Goal: Information Seeking & Learning: Find specific fact

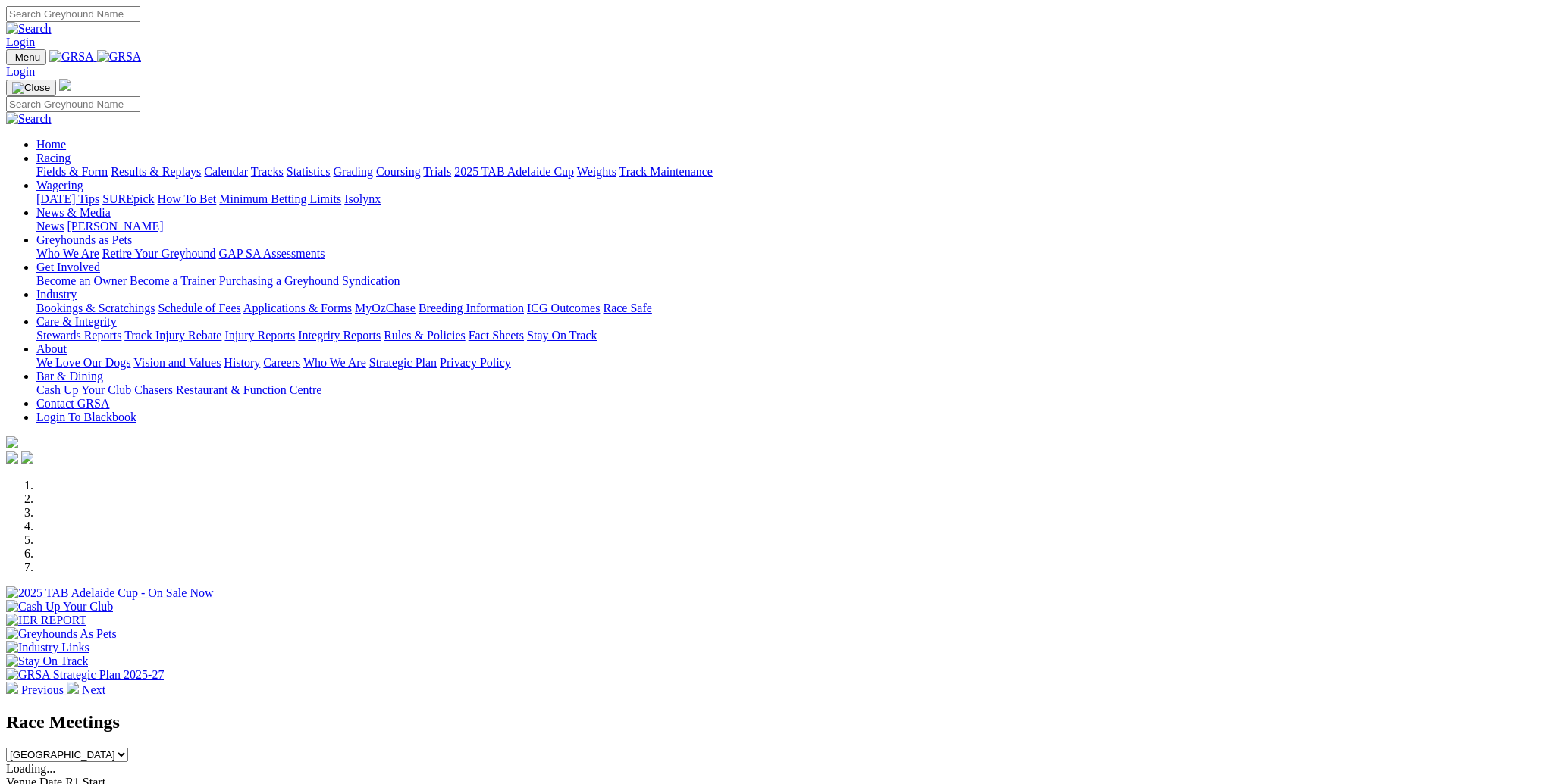
click at [70, 151] on link "Racing" at bounding box center [53, 158] width 34 height 13
click at [451, 165] on link "Trials" at bounding box center [438, 171] width 28 height 13
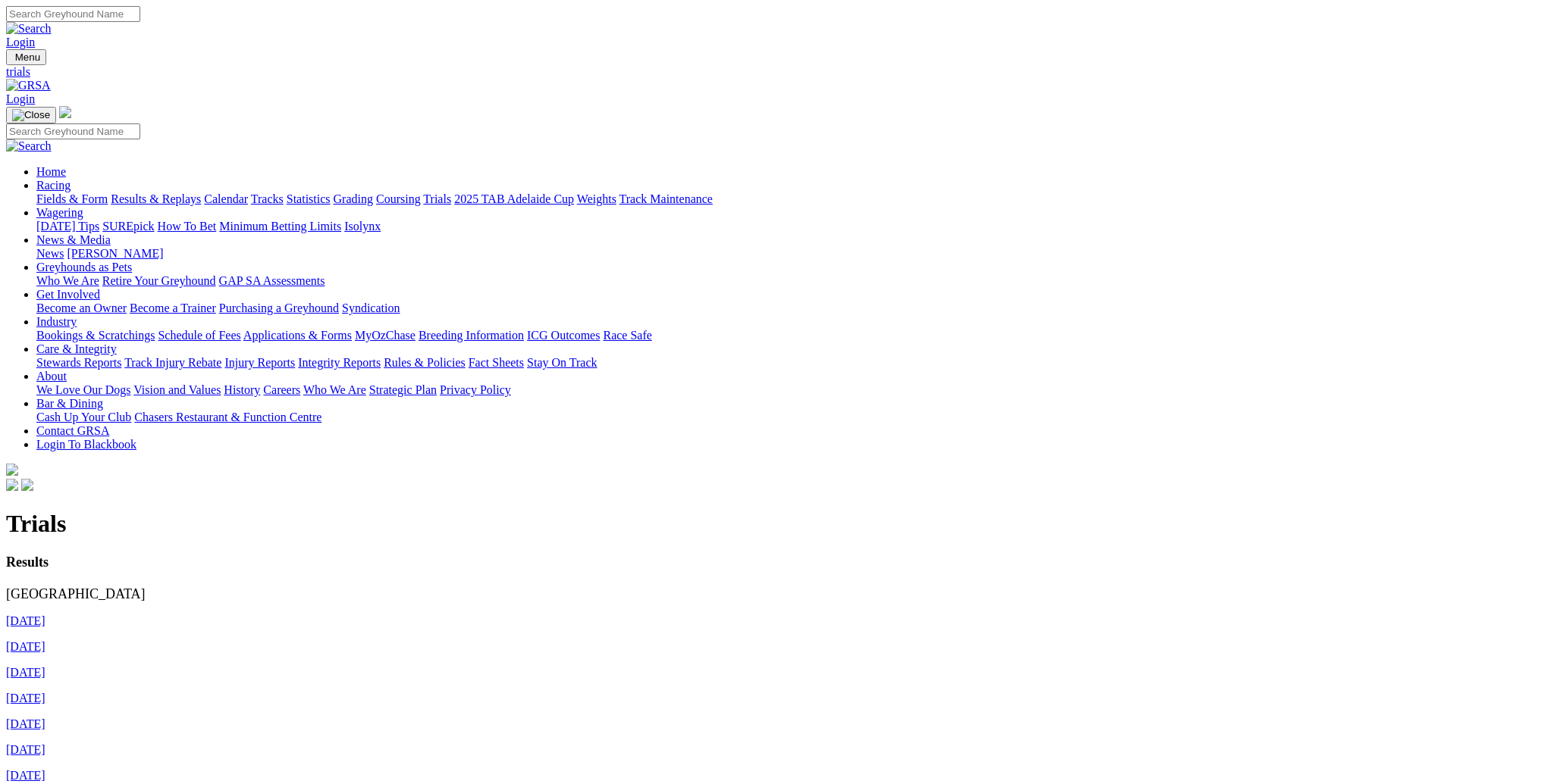
click at [45, 615] on link "[DATE]" at bounding box center [26, 621] width 40 height 13
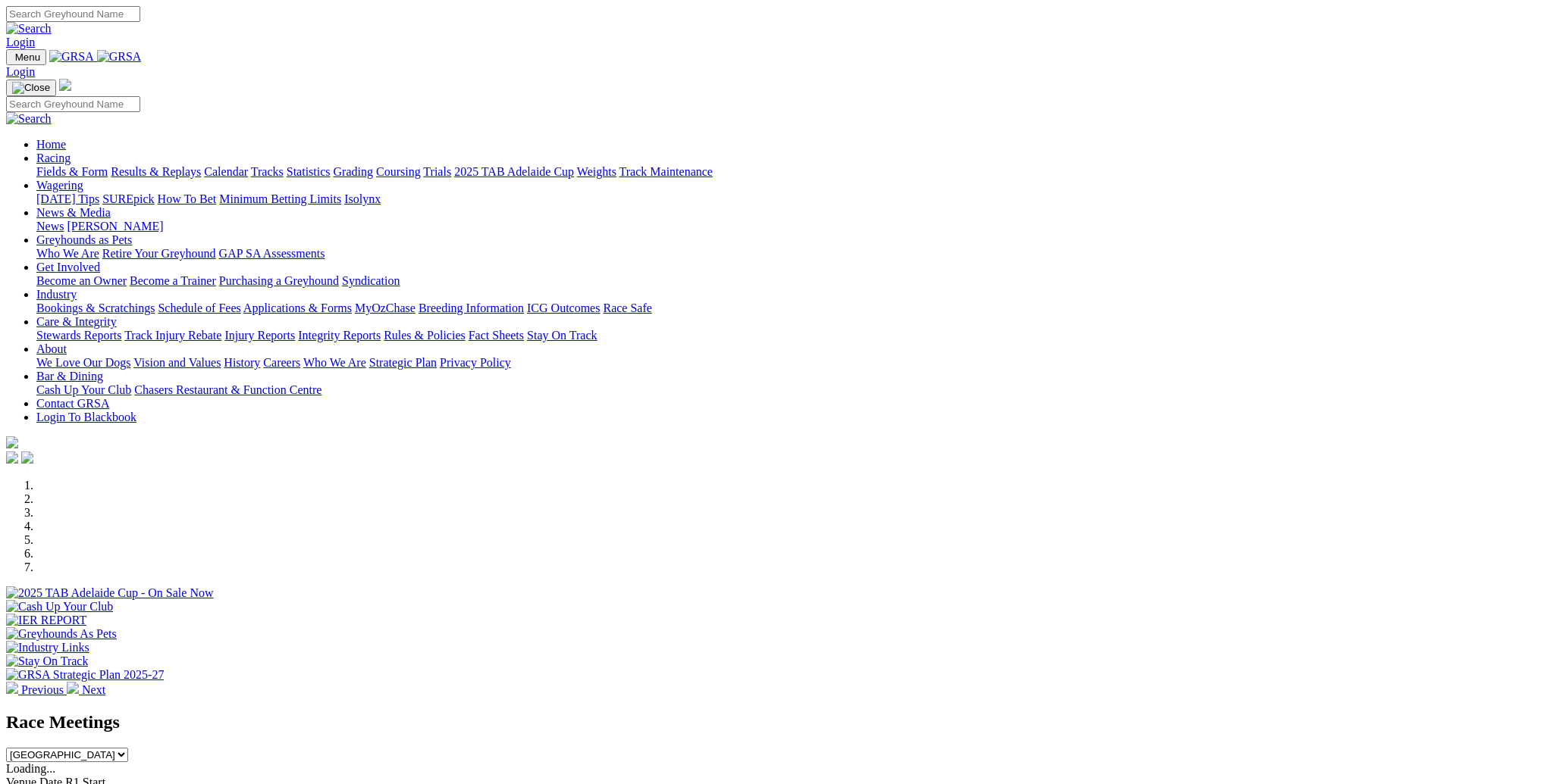
click at [70, 151] on link "Racing" at bounding box center [53, 158] width 34 height 13
click at [451, 165] on link "Trials" at bounding box center [438, 171] width 28 height 13
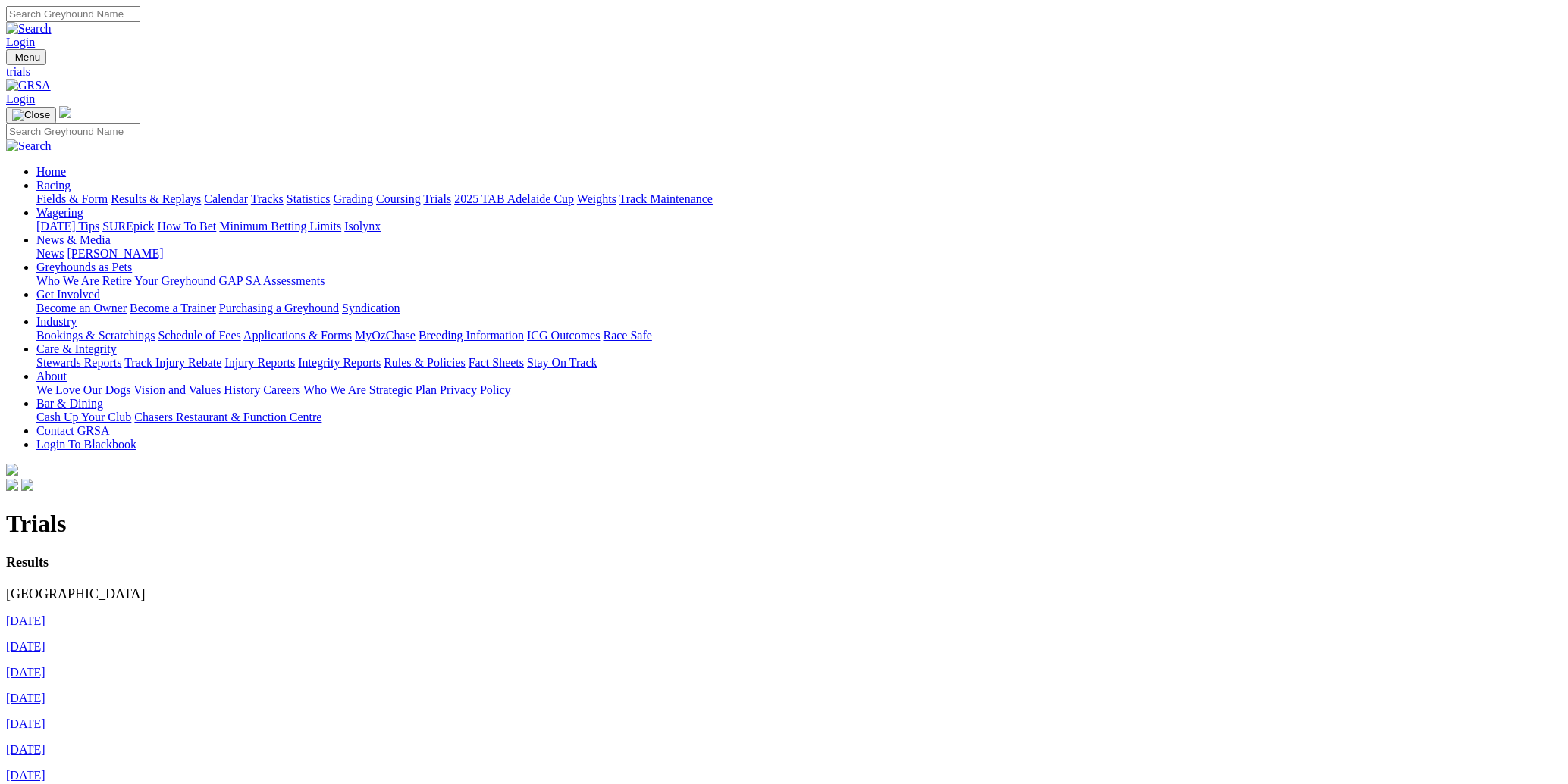
click at [45, 640] on link "[DATE]" at bounding box center [26, 647] width 40 height 13
